Goal: Check status: Check status

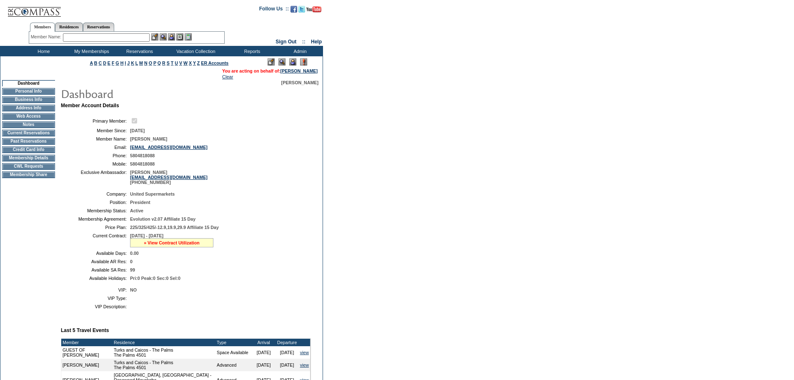
click at [189, 245] on link "» View Contract Utilization" at bounding box center [172, 242] width 56 height 5
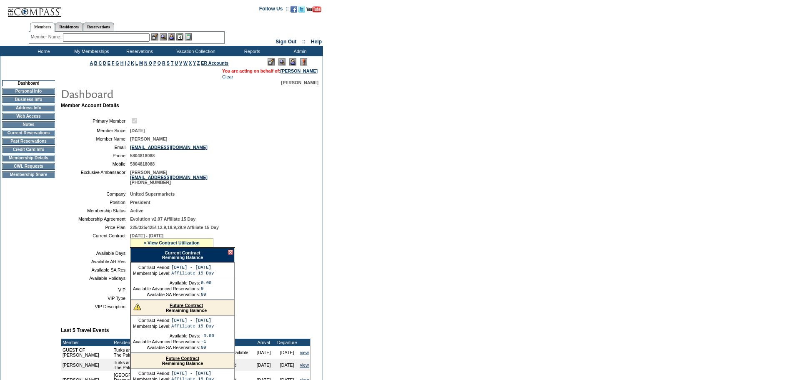
click at [188, 255] on link "Current Contract" at bounding box center [182, 252] width 35 height 5
click at [308, 135] on table "Primary Member: Member Since: [DATE] Member Name: [PERSON_NAME] Email: [EMAIL_A…" at bounding box center [186, 150] width 250 height 75
click at [183, 245] on link "» View Contract Utilization" at bounding box center [172, 242] width 56 height 5
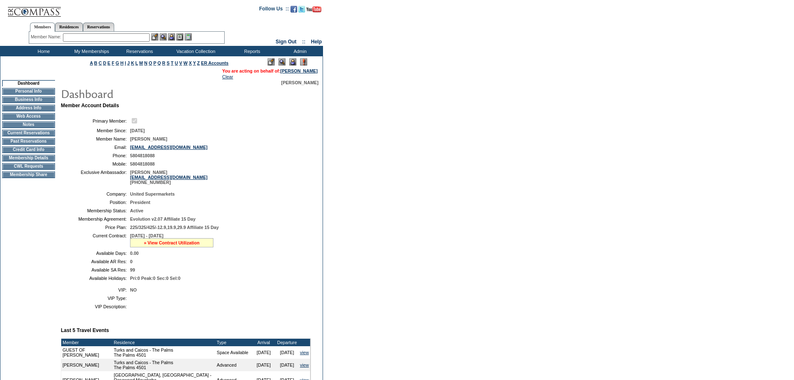
click at [186, 245] on link "» View Contract Utilization" at bounding box center [172, 242] width 56 height 5
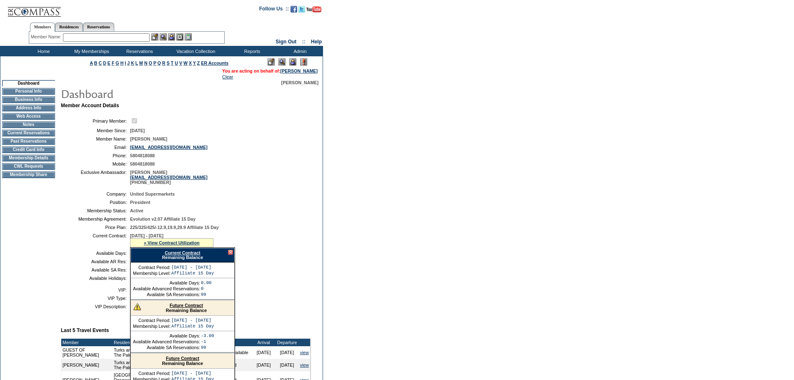
click at [184, 257] on div "Current Contract Remaining Balance" at bounding box center [182, 255] width 104 height 15
